Goal: Find specific page/section: Find specific page/section

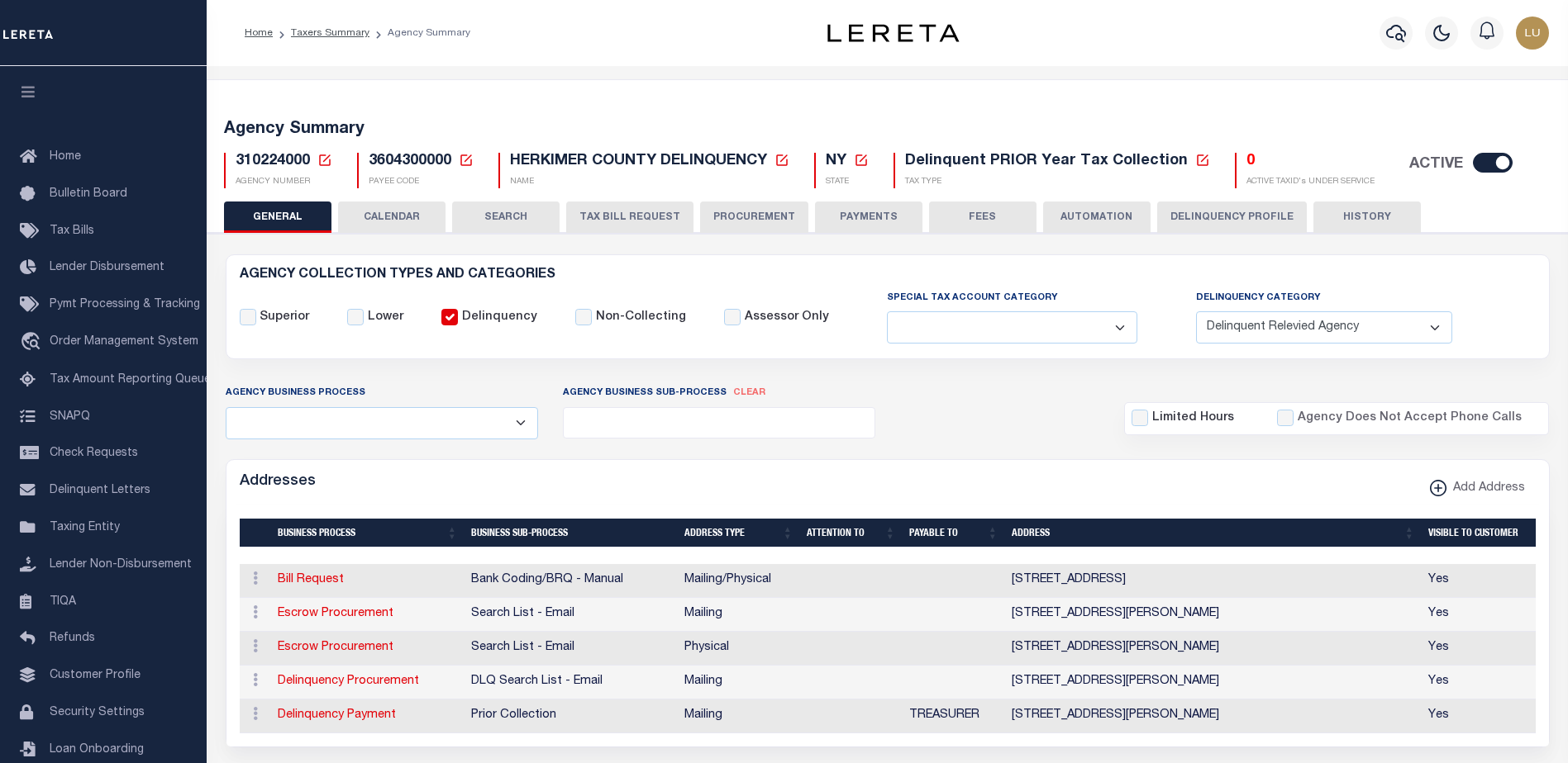
select select "1"
select select
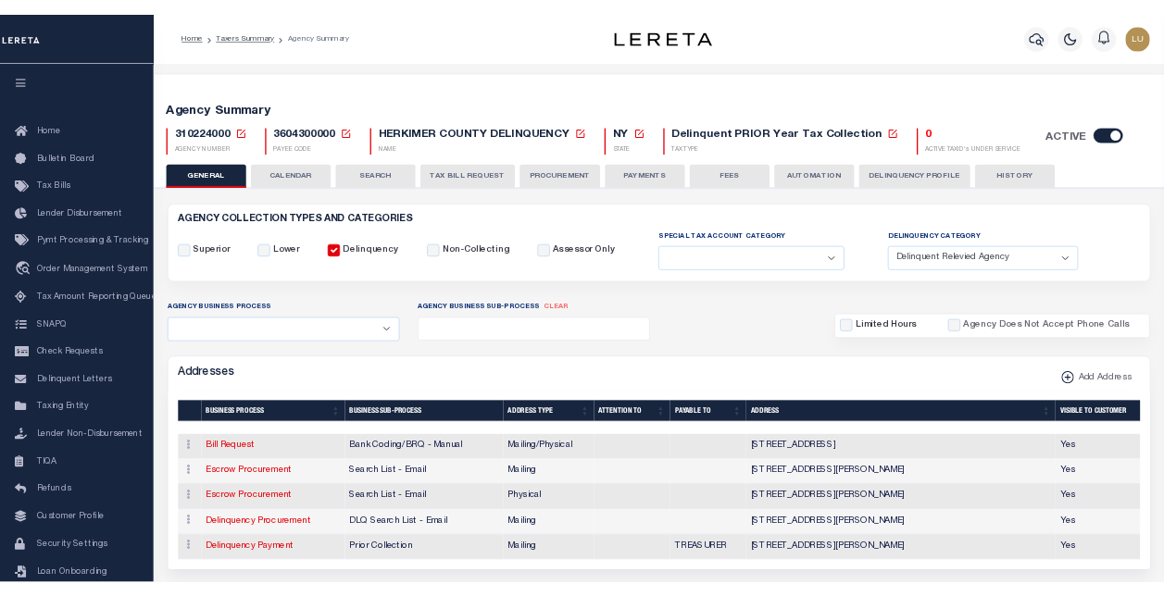
scroll to position [0, 5]
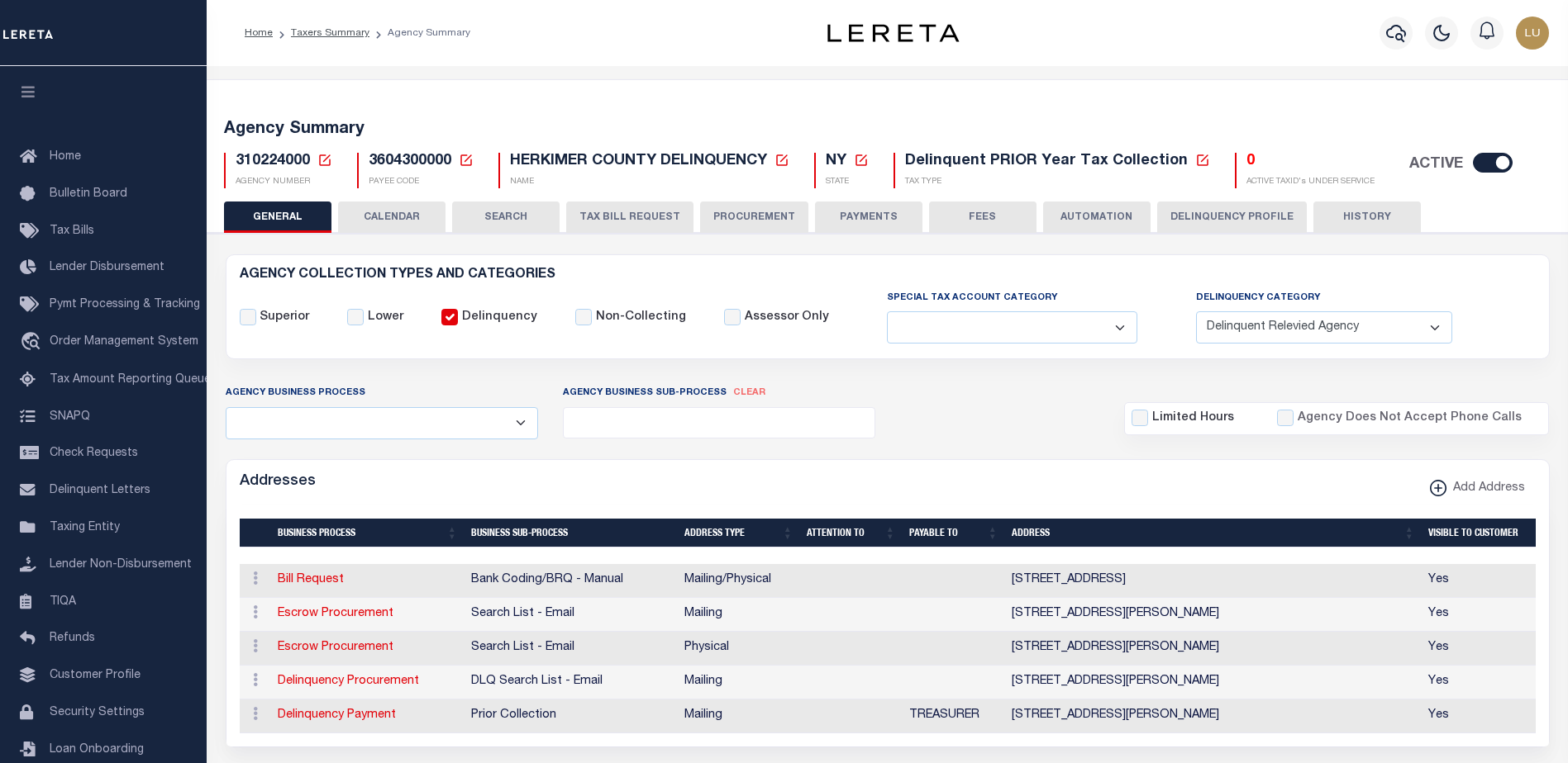
click at [391, 162] on span "3604300000" at bounding box center [410, 161] width 83 height 15
click at [393, 162] on span "3604300000" at bounding box center [410, 161] width 83 height 15
copy h5 "3604300000"
click at [279, 157] on span "310224000" at bounding box center [272, 161] width 74 height 15
drag, startPoint x: 279, startPoint y: 157, endPoint x: 287, endPoint y: 159, distance: 8.2
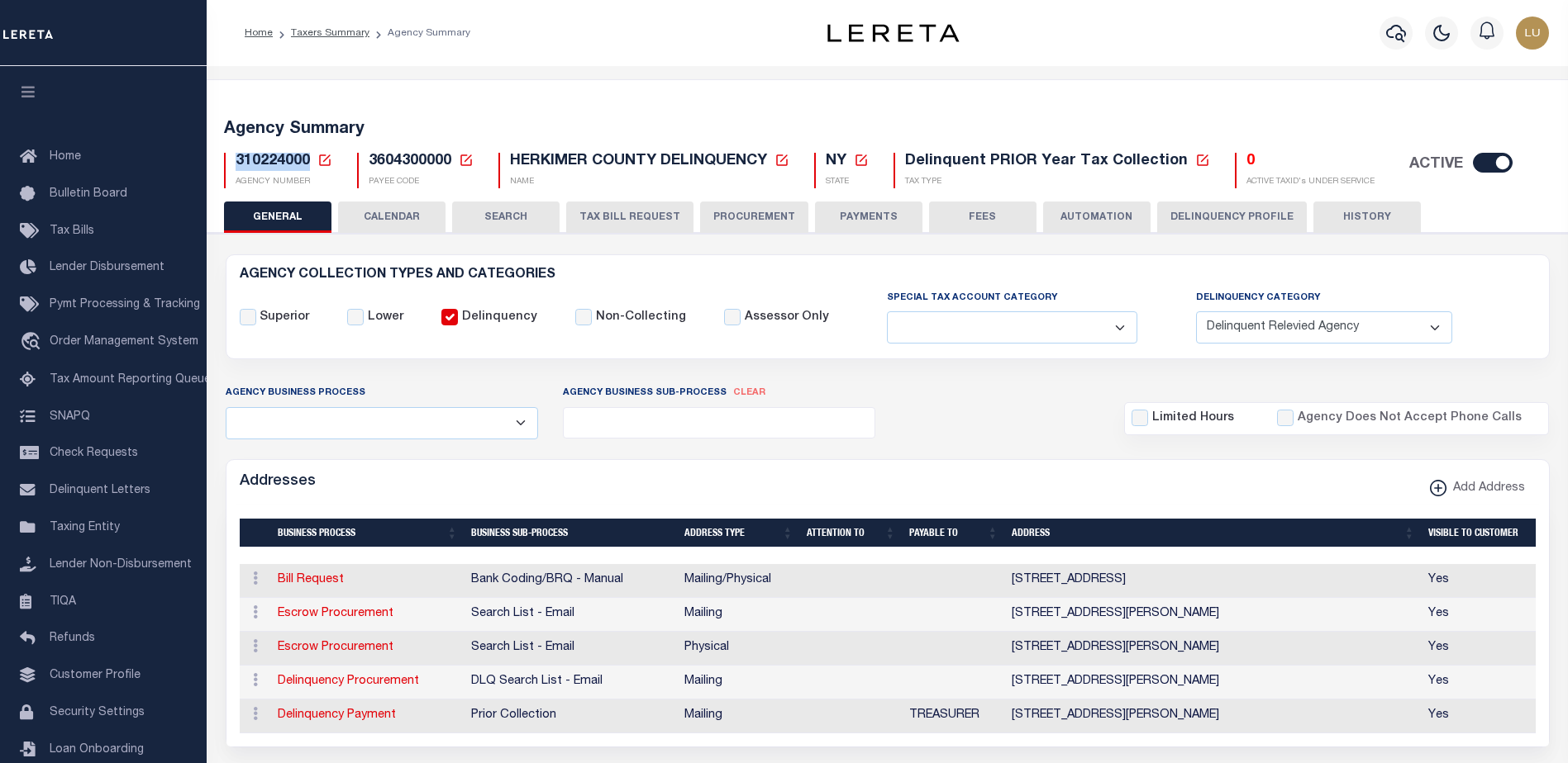
click at [278, 157] on span "310224000" at bounding box center [272, 161] width 74 height 15
copy span "310224000"
click at [433, 155] on span "3604300000" at bounding box center [410, 161] width 83 height 15
copy h5 "3604300000"
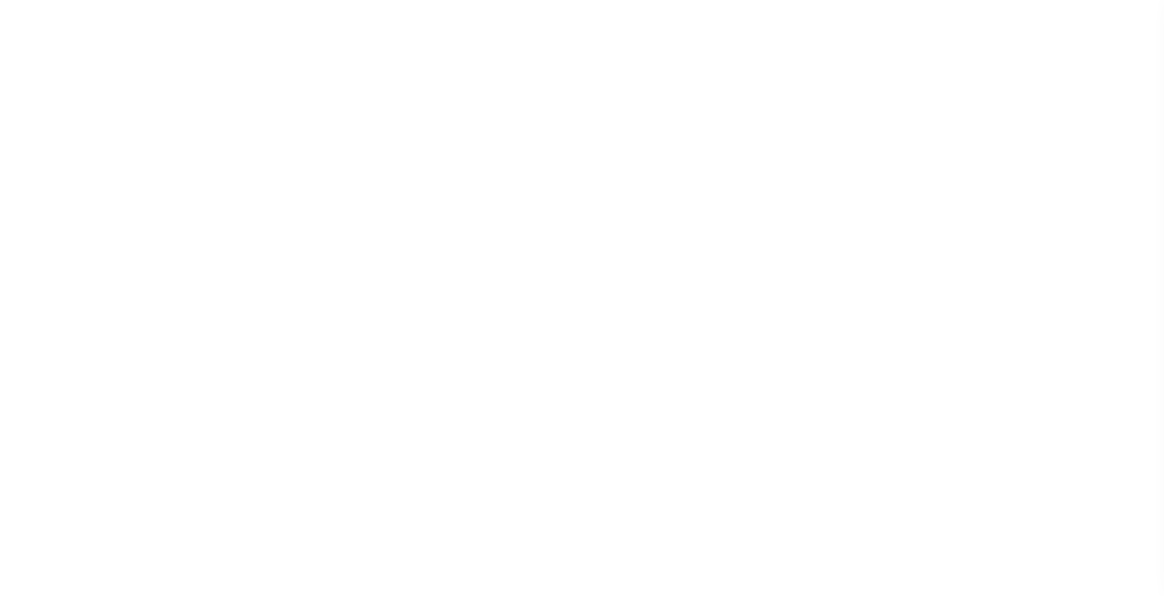
select select "1"
select select
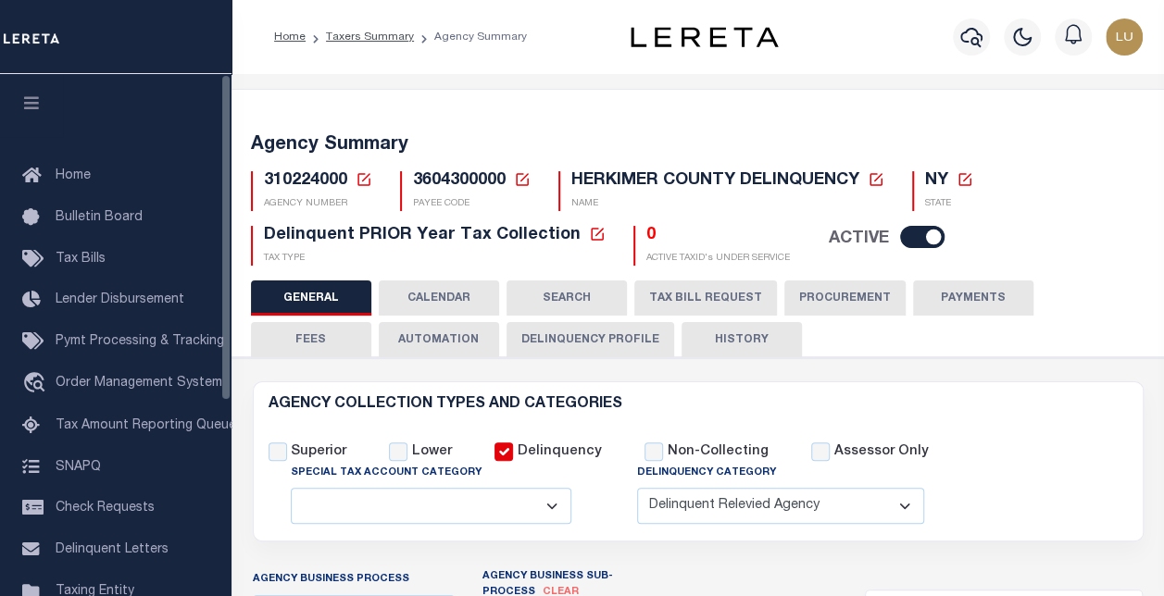
click at [27, 105] on icon "button" at bounding box center [31, 102] width 21 height 17
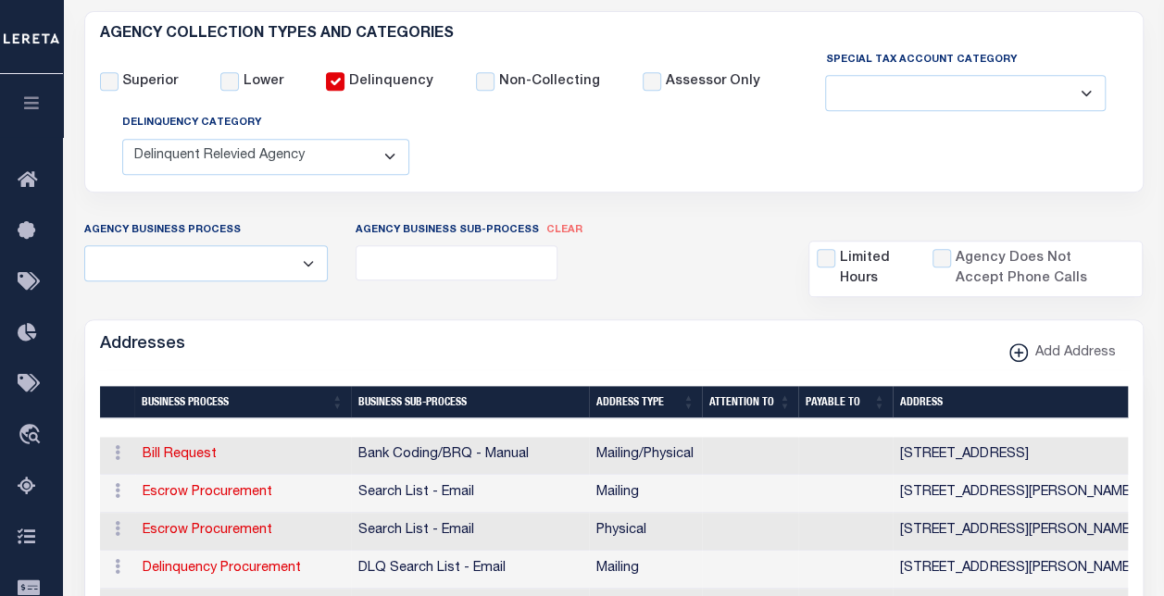
scroll to position [648, 0]
